Goal: Find specific page/section: Find specific page/section

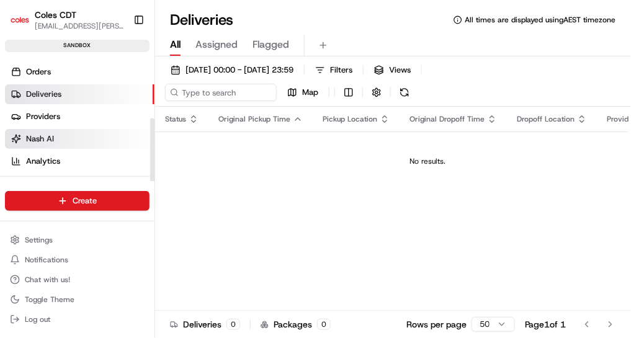
scroll to position [99, 0]
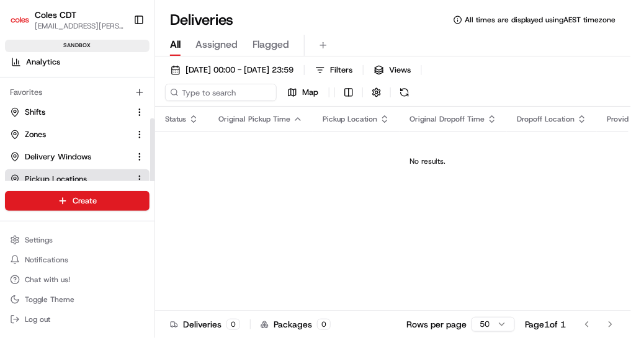
click at [74, 174] on span "Pickup Locations" at bounding box center [56, 179] width 62 height 11
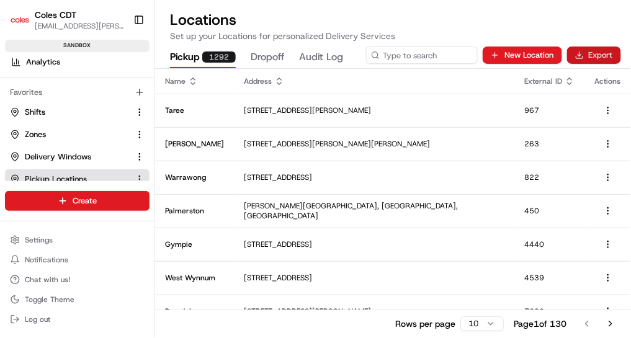
click at [606, 53] on button "Export" at bounding box center [594, 55] width 54 height 17
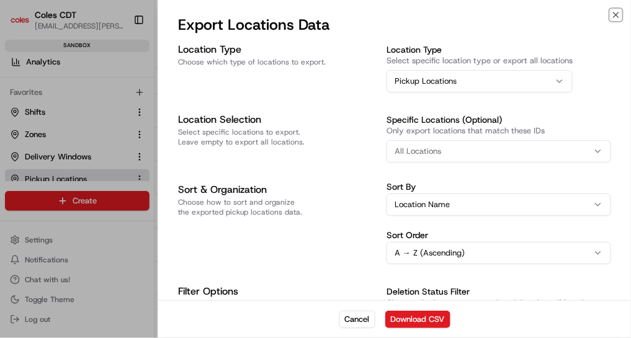
scroll to position [35, 0]
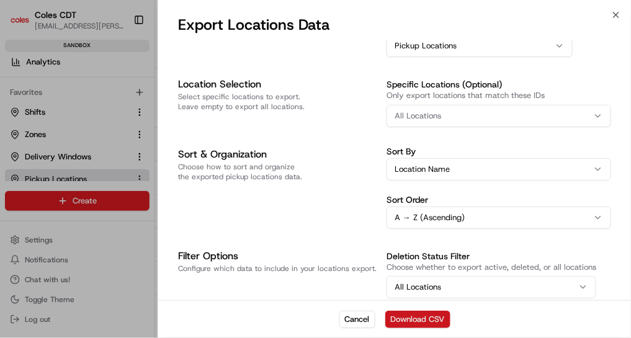
click at [414, 315] on button "Download CSV" at bounding box center [417, 319] width 65 height 17
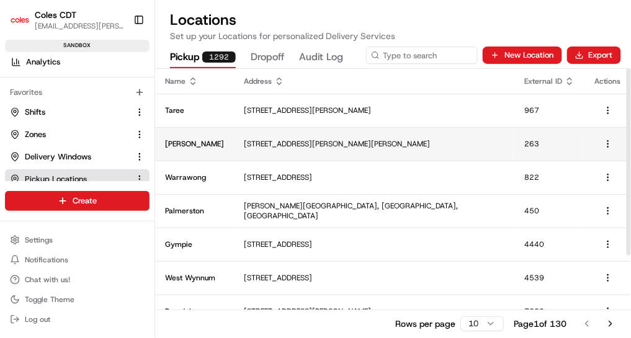
click at [293, 140] on p "[STREET_ADDRESS][PERSON_NAME][PERSON_NAME]" at bounding box center [374, 144] width 261 height 10
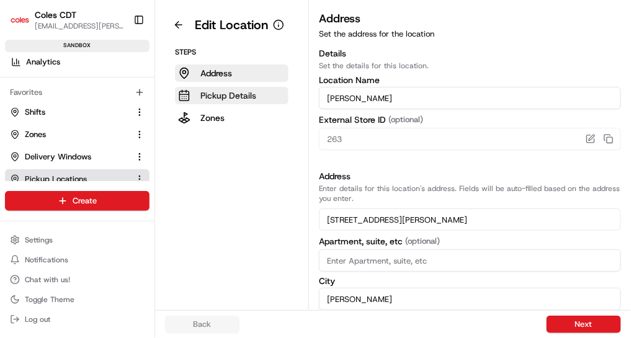
click at [245, 94] on p "Pickup Details" at bounding box center [228, 95] width 56 height 12
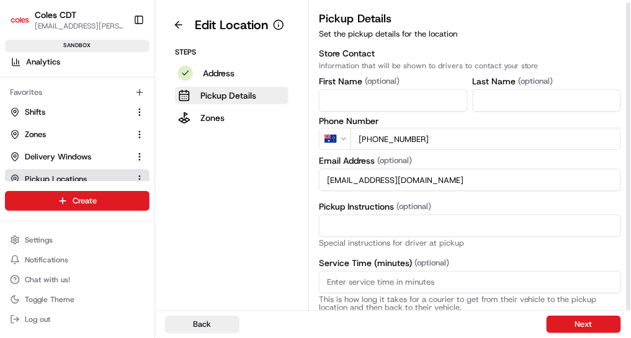
scroll to position [2, 0]
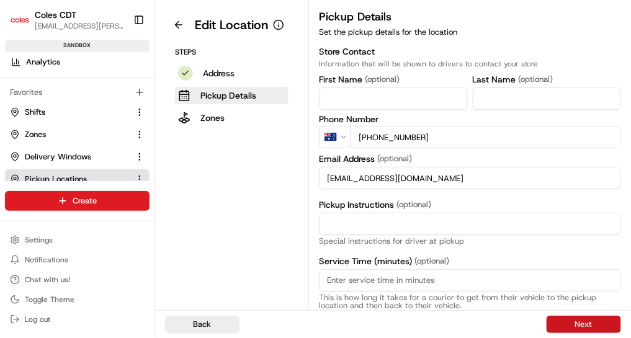
click at [560, 323] on button "Next" at bounding box center [584, 324] width 74 height 17
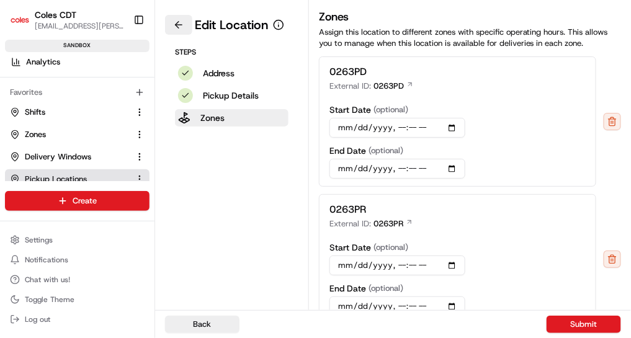
click at [176, 25] on button at bounding box center [178, 25] width 27 height 20
